Goal: Transaction & Acquisition: Register for event/course

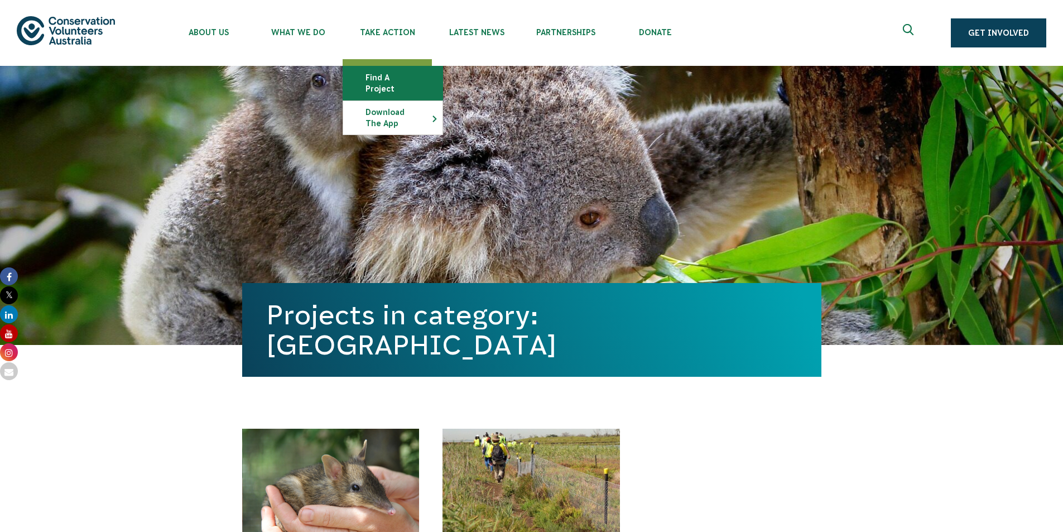
click at [399, 78] on link "Find a project" at bounding box center [392, 82] width 99 height 33
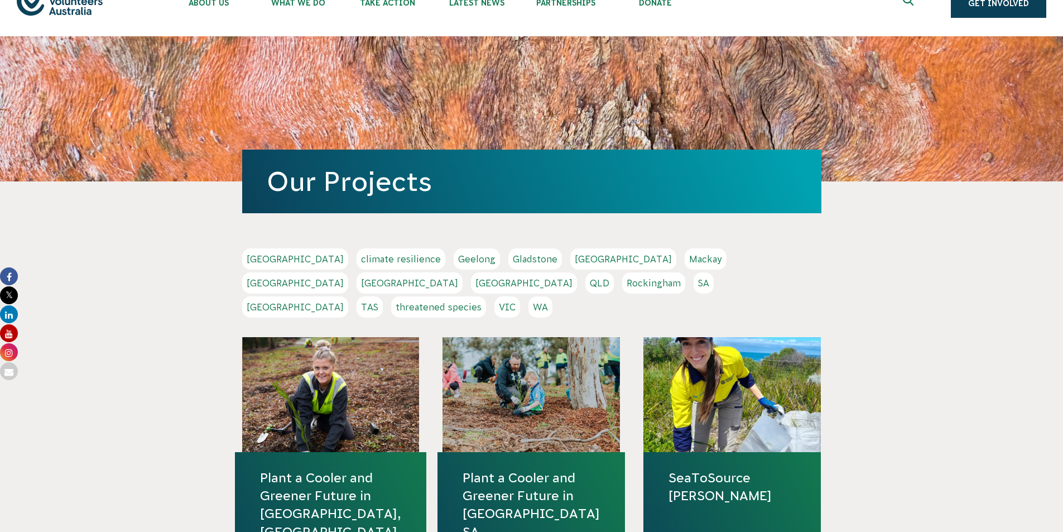
scroll to position [56, 0]
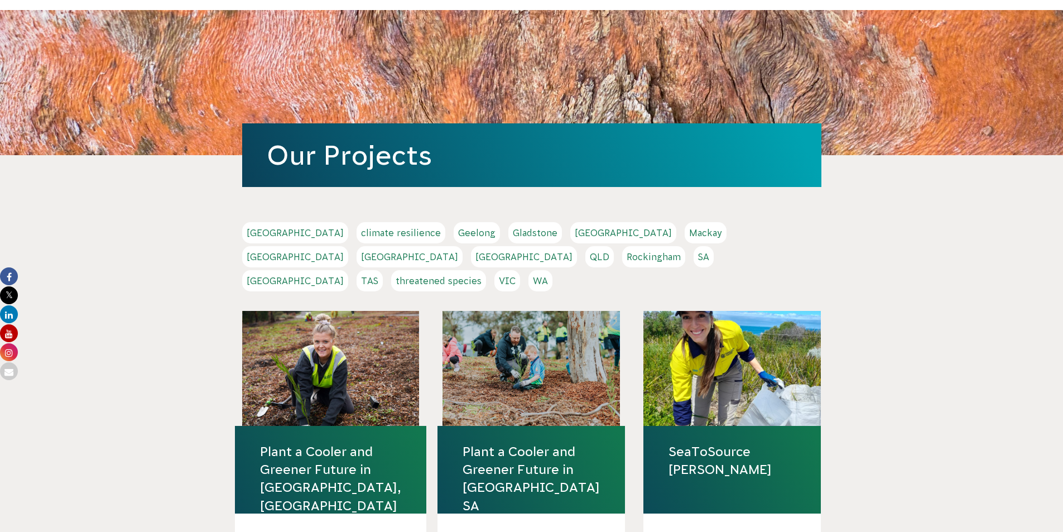
click at [454, 237] on link "Geelong" at bounding box center [477, 232] width 46 height 21
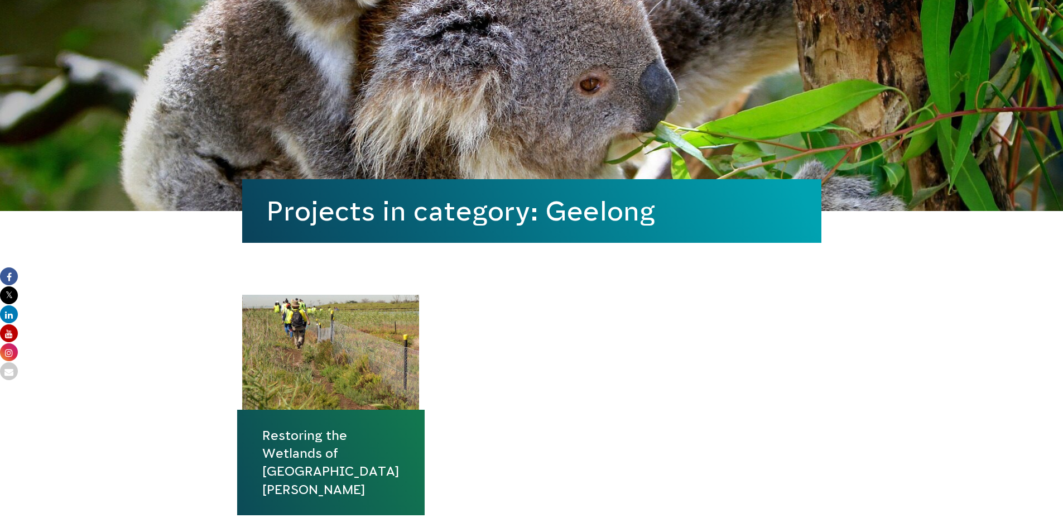
scroll to position [279, 0]
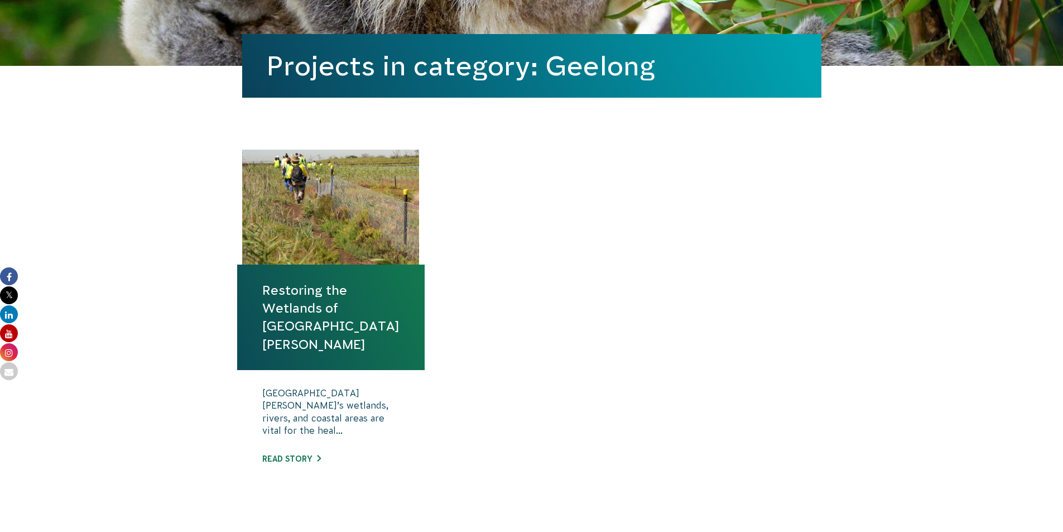
click at [349, 315] on link "Restoring the Wetlands of [GEOGRAPHIC_DATA][PERSON_NAME]" at bounding box center [330, 317] width 137 height 72
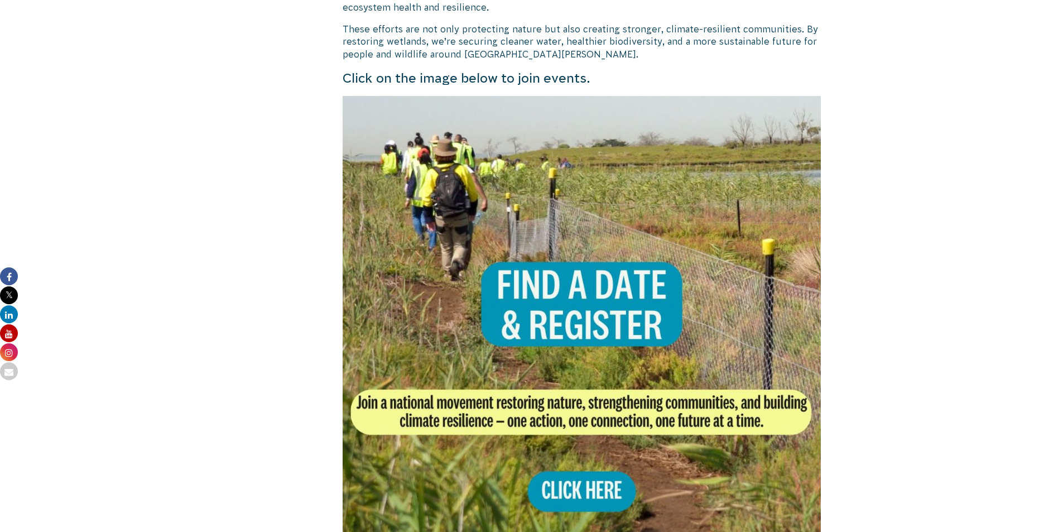
scroll to position [781, 0]
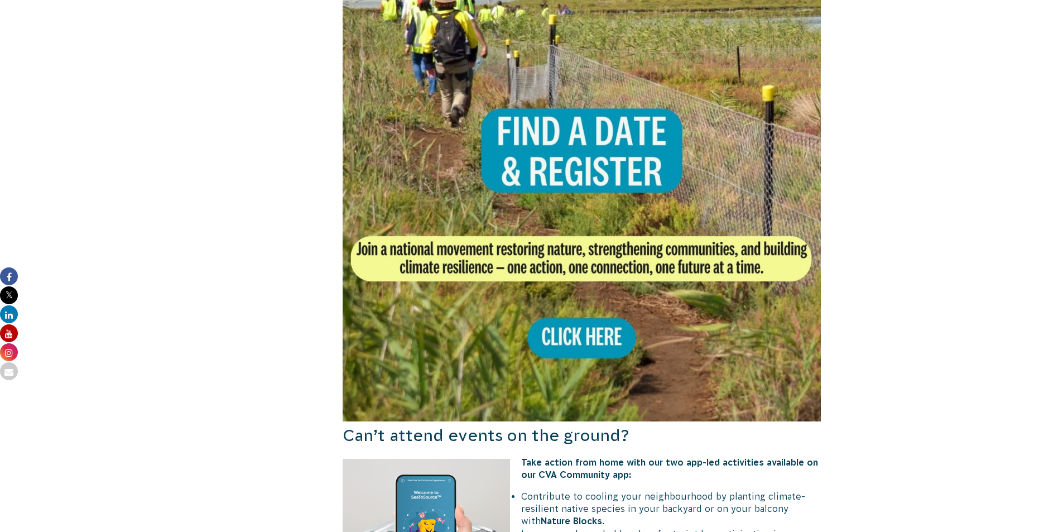
click at [539, 306] on img at bounding box center [582, 182] width 479 height 479
